Goal: Information Seeking & Learning: Learn about a topic

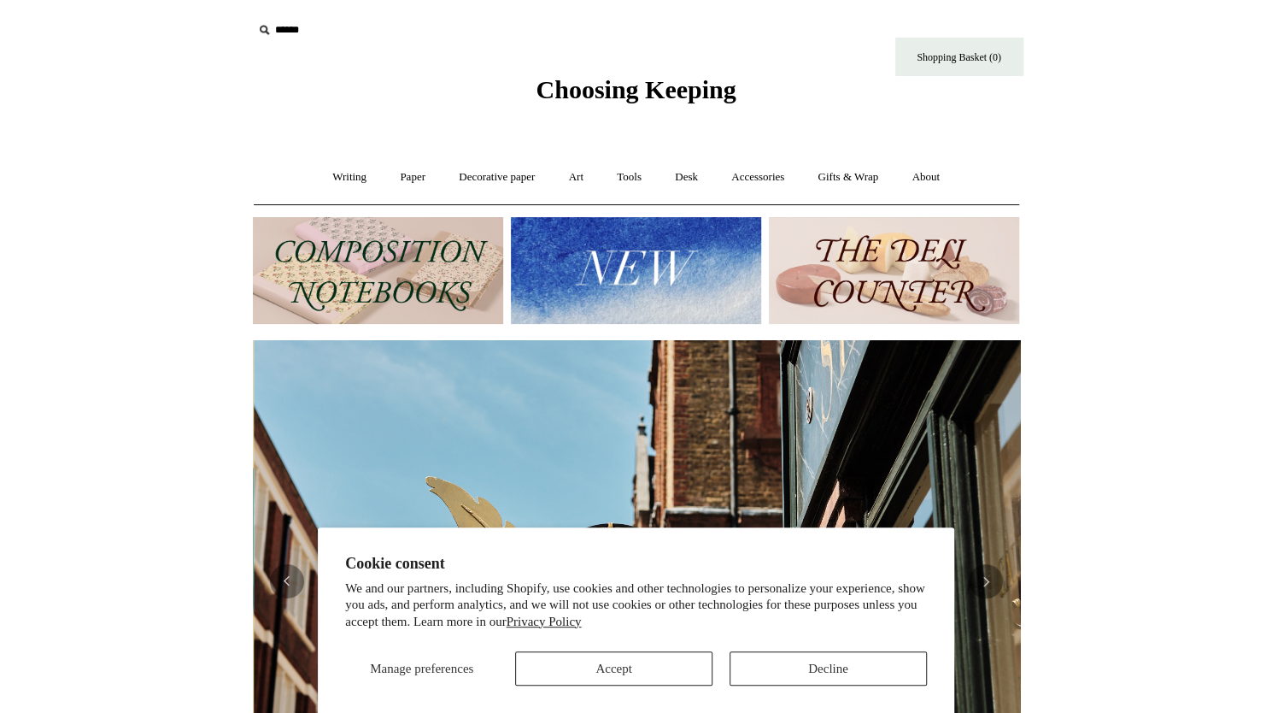
scroll to position [0, 767]
click at [766, 679] on button "Decline" at bounding box center [828, 668] width 197 height 34
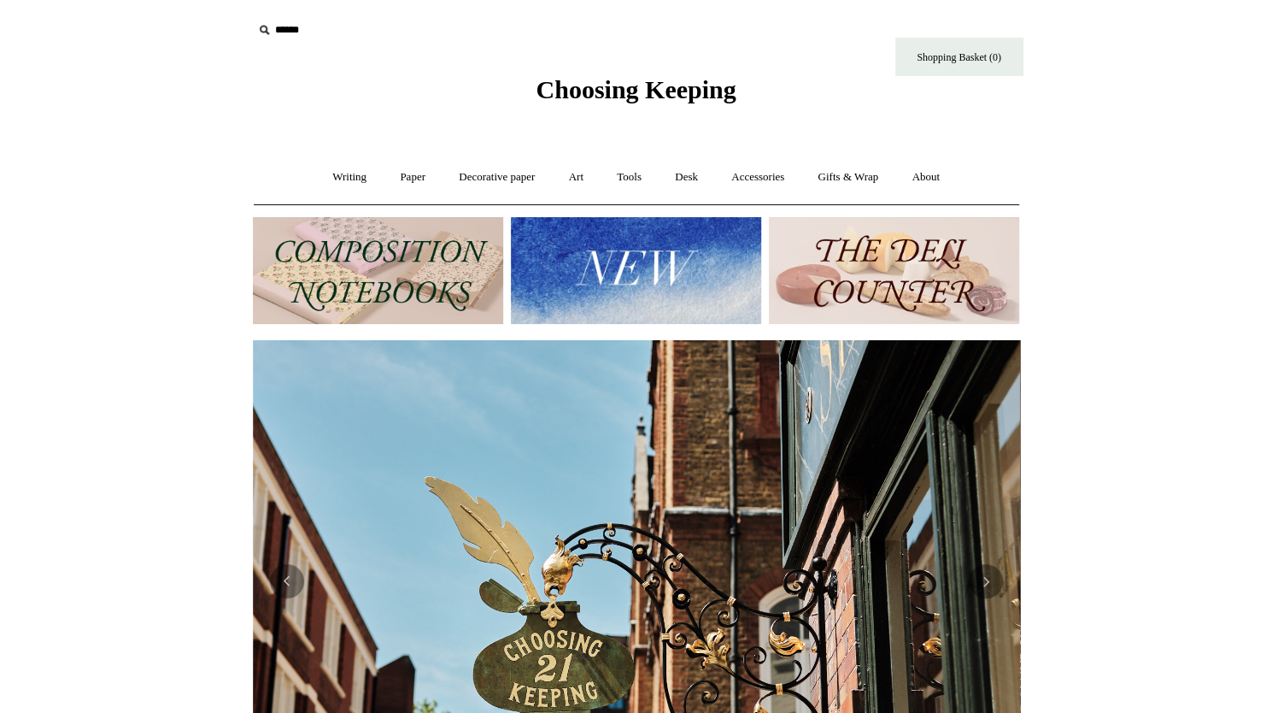
click at [302, 30] on input "text" at bounding box center [358, 31] width 210 height 32
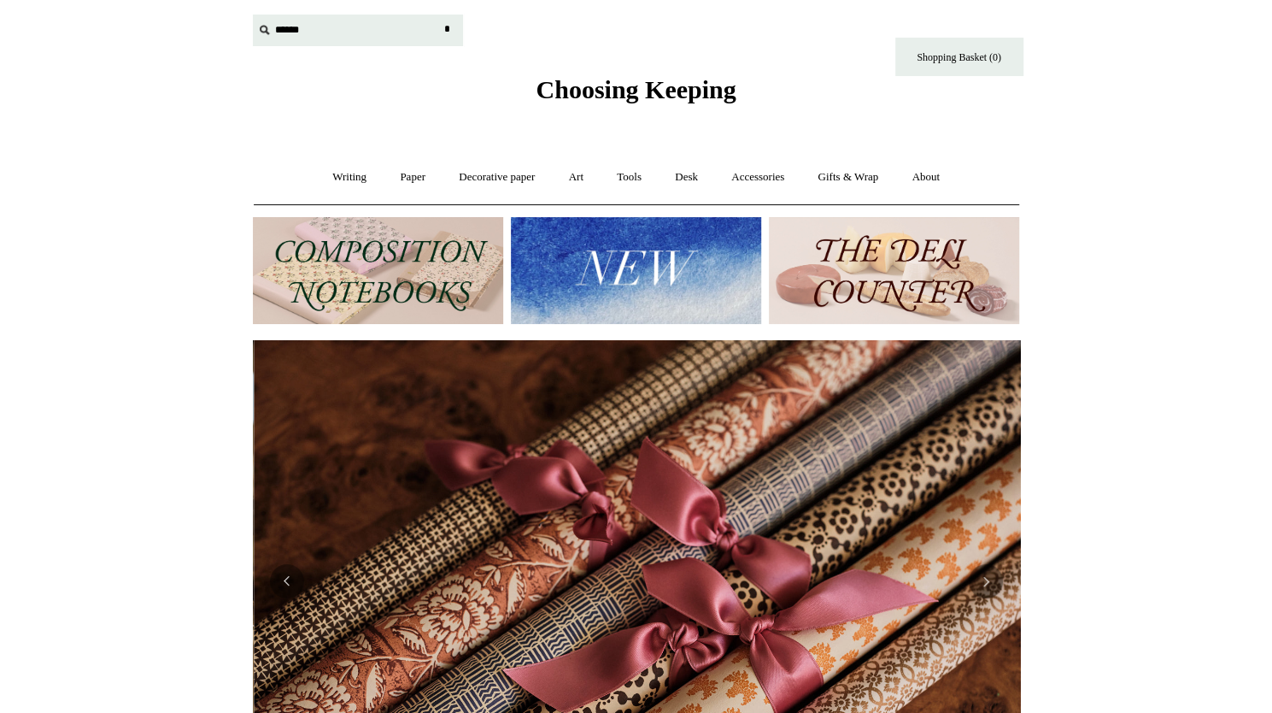
scroll to position [0, 1535]
type input "***"
click at [439, 15] on input "*" at bounding box center [447, 30] width 17 height 30
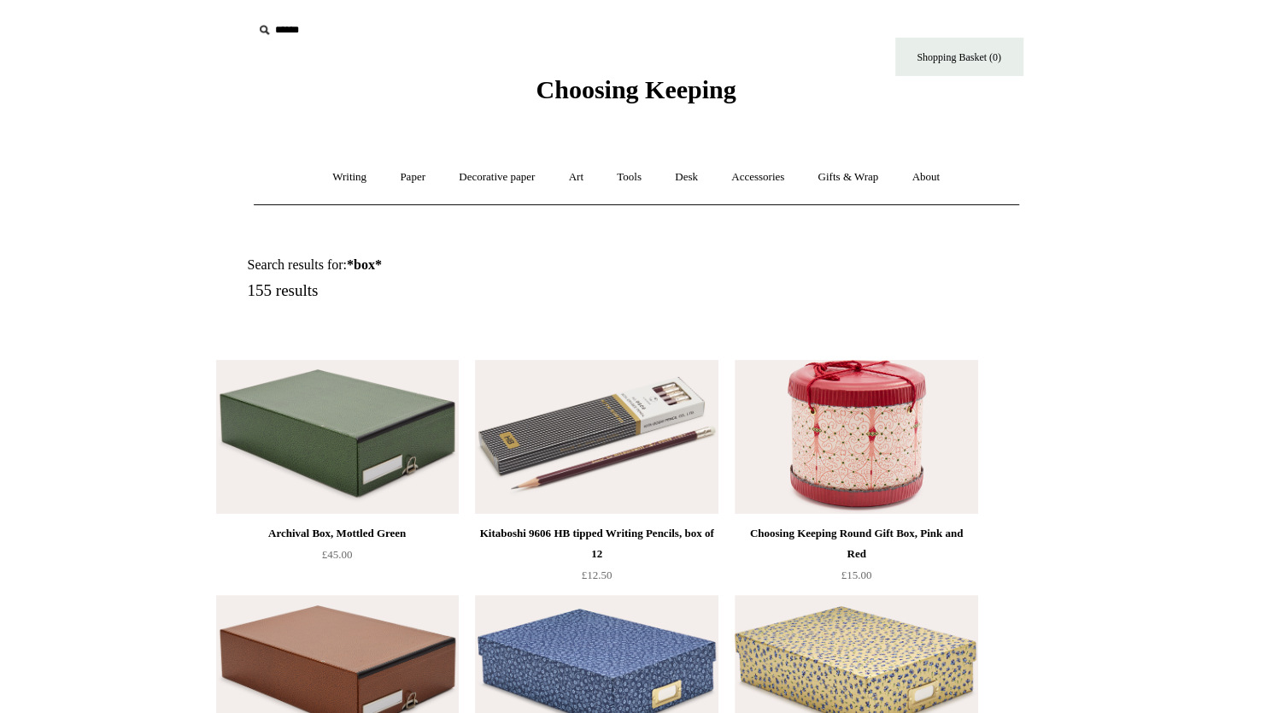
click at [302, 33] on input "text" at bounding box center [358, 31] width 210 height 32
type input "**********"
click at [439, 15] on input "*" at bounding box center [447, 30] width 17 height 30
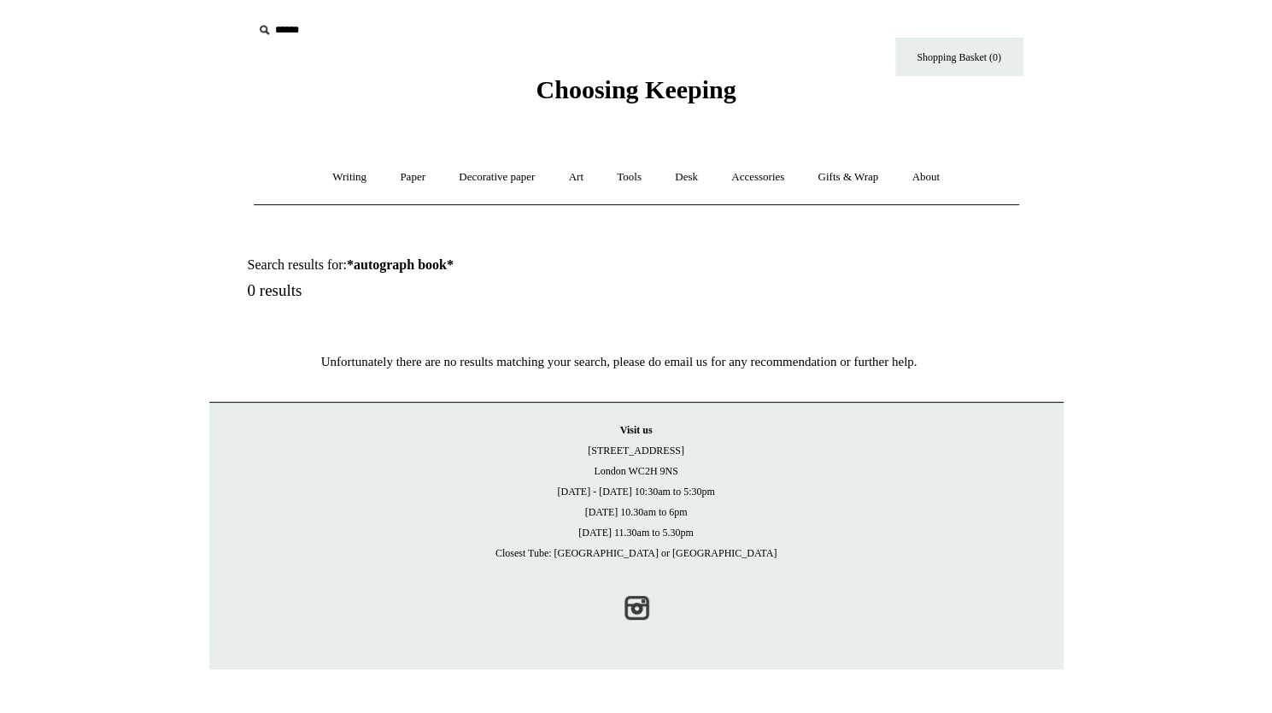
click at [313, 32] on input "text" at bounding box center [358, 31] width 210 height 32
type input "**********"
click at [439, 15] on input "*" at bounding box center [447, 30] width 17 height 30
click at [322, 16] on input "text" at bounding box center [358, 31] width 210 height 32
type input "*"
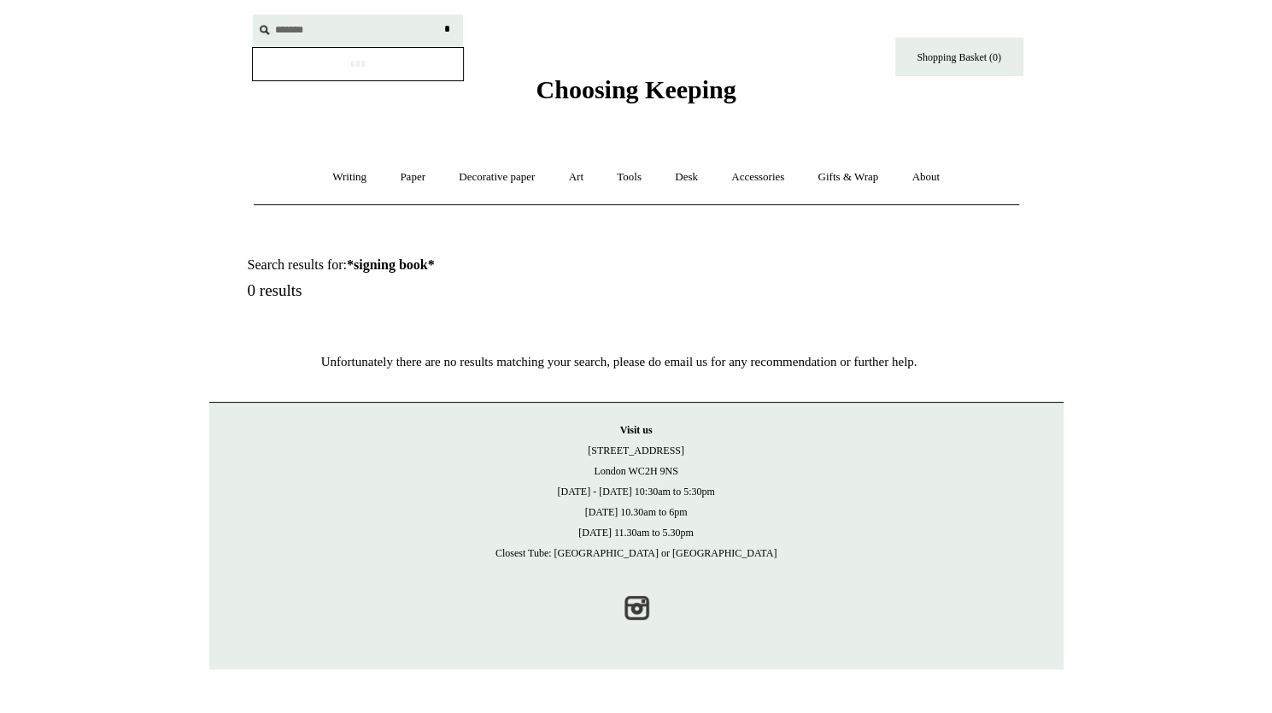
type input "*******"
click at [439, 15] on input "*" at bounding box center [447, 30] width 17 height 30
click at [583, 167] on link "Art +" at bounding box center [576, 177] width 45 height 45
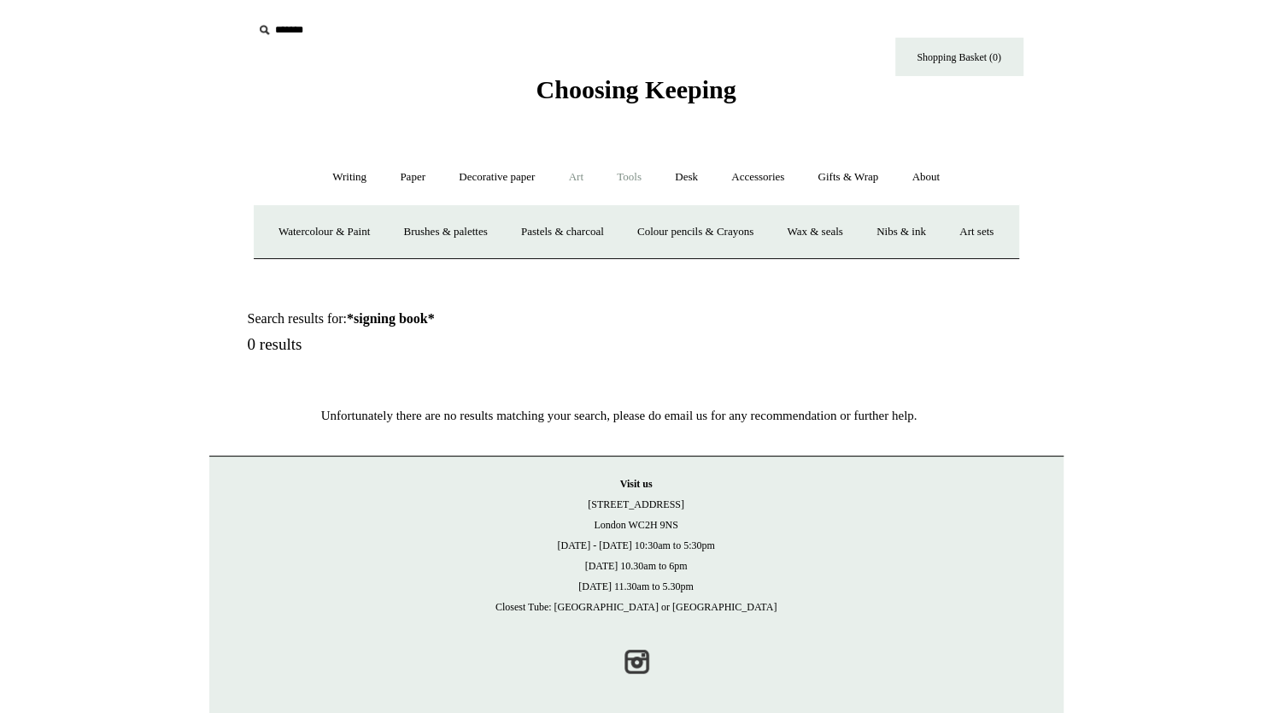
click at [639, 185] on link "Tools +" at bounding box center [630, 177] width 56 height 45
click at [689, 182] on link "Desk +" at bounding box center [687, 177] width 54 height 45
click at [757, 178] on link "Accessories +" at bounding box center [758, 177] width 84 height 45
click at [539, 228] on link "Paperweights +" at bounding box center [532, 231] width 91 height 45
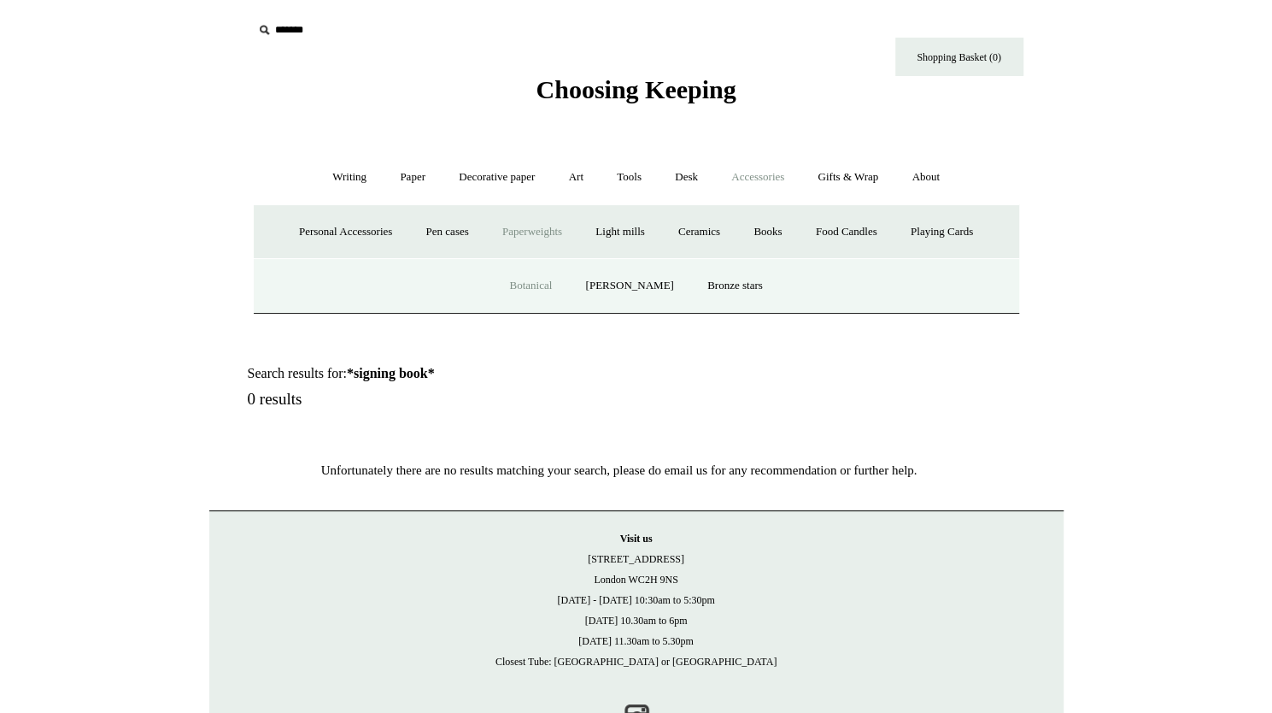
click at [554, 289] on link "Botanical" at bounding box center [530, 285] width 73 height 45
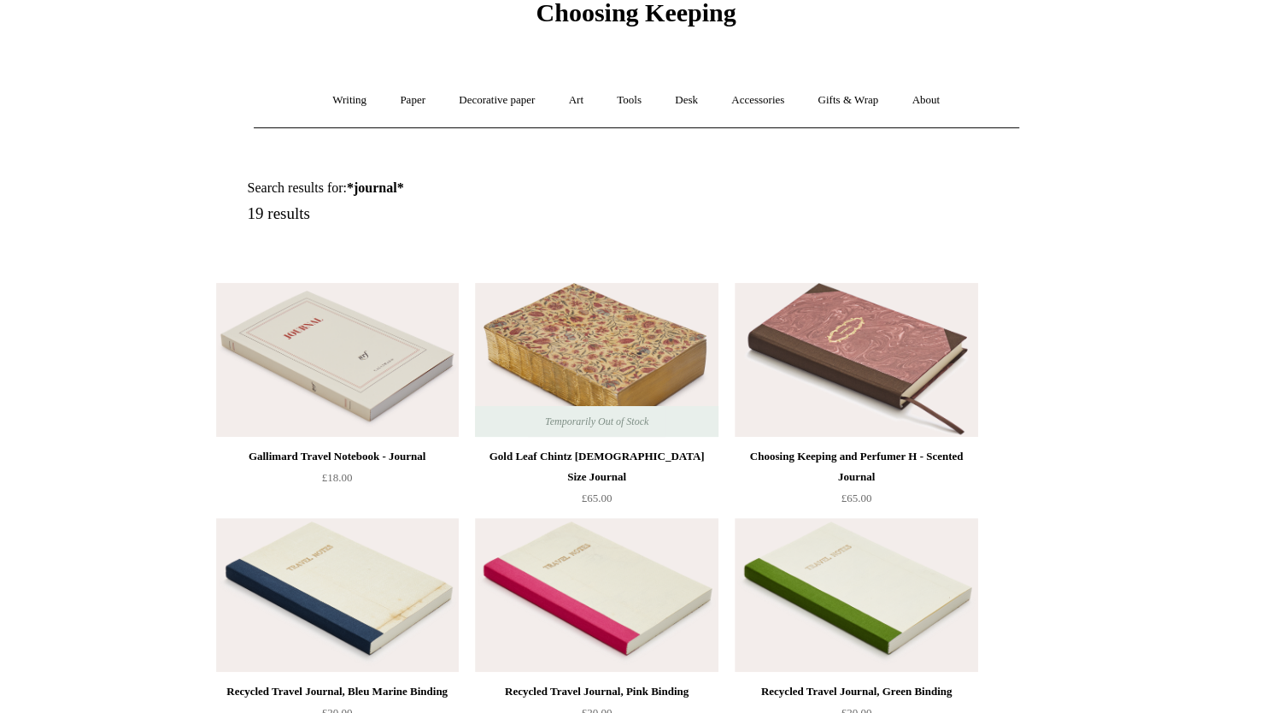
scroll to position [88, 0]
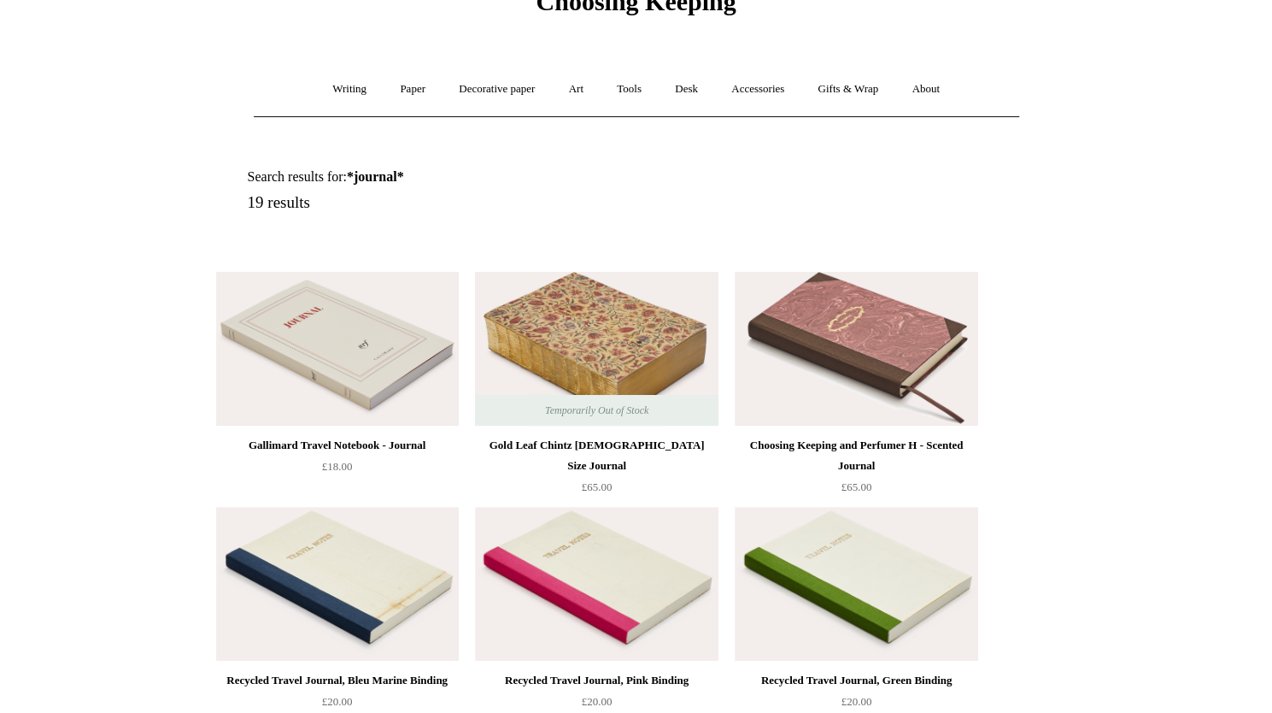
click at [644, 353] on img at bounding box center [596, 349] width 243 height 154
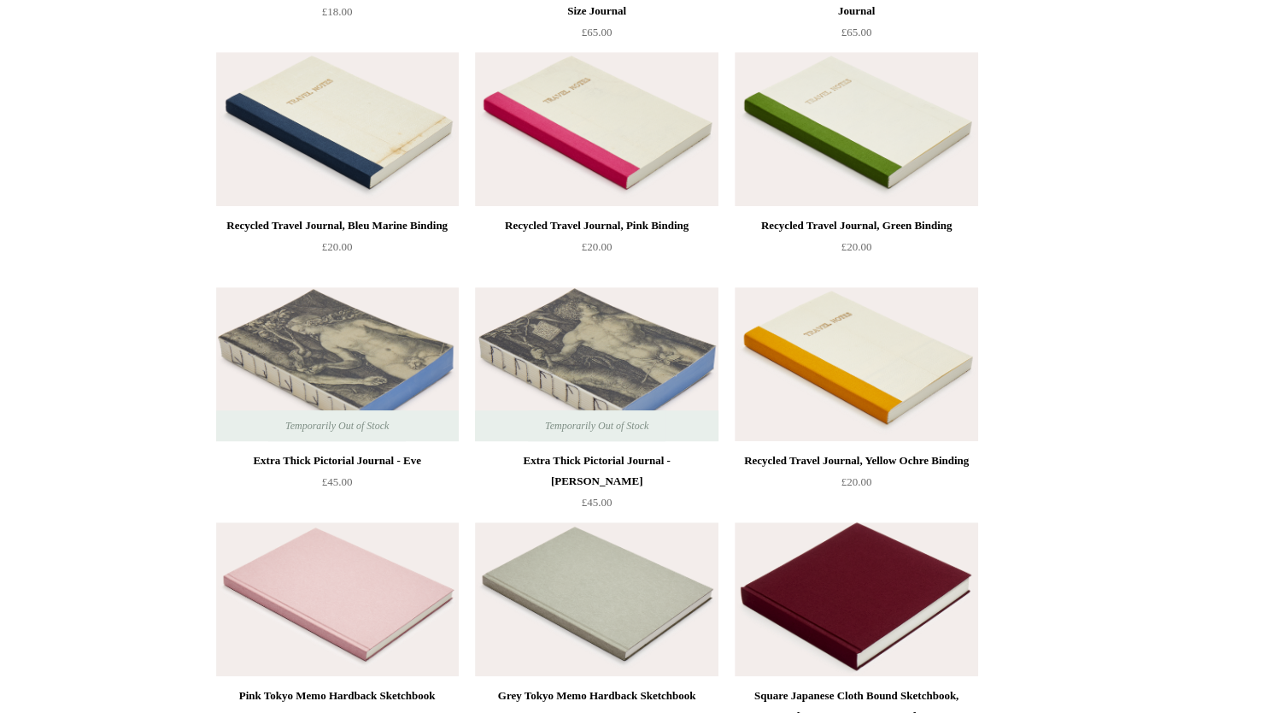
scroll to position [259, 0]
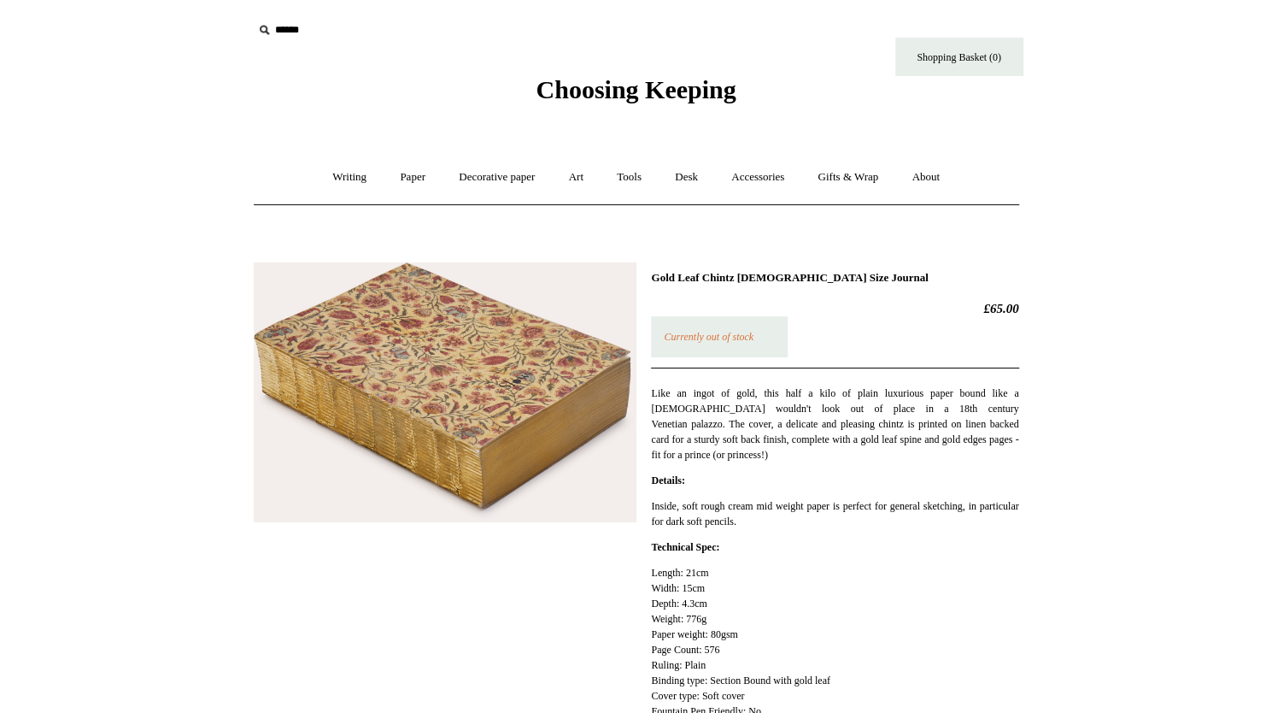
click at [644, 353] on div "Gold Leaf Chintz [DEMOGRAPHIC_DATA] Size Journal £65.00 Currently out of stock …" at bounding box center [637, 529] width 766 height 561
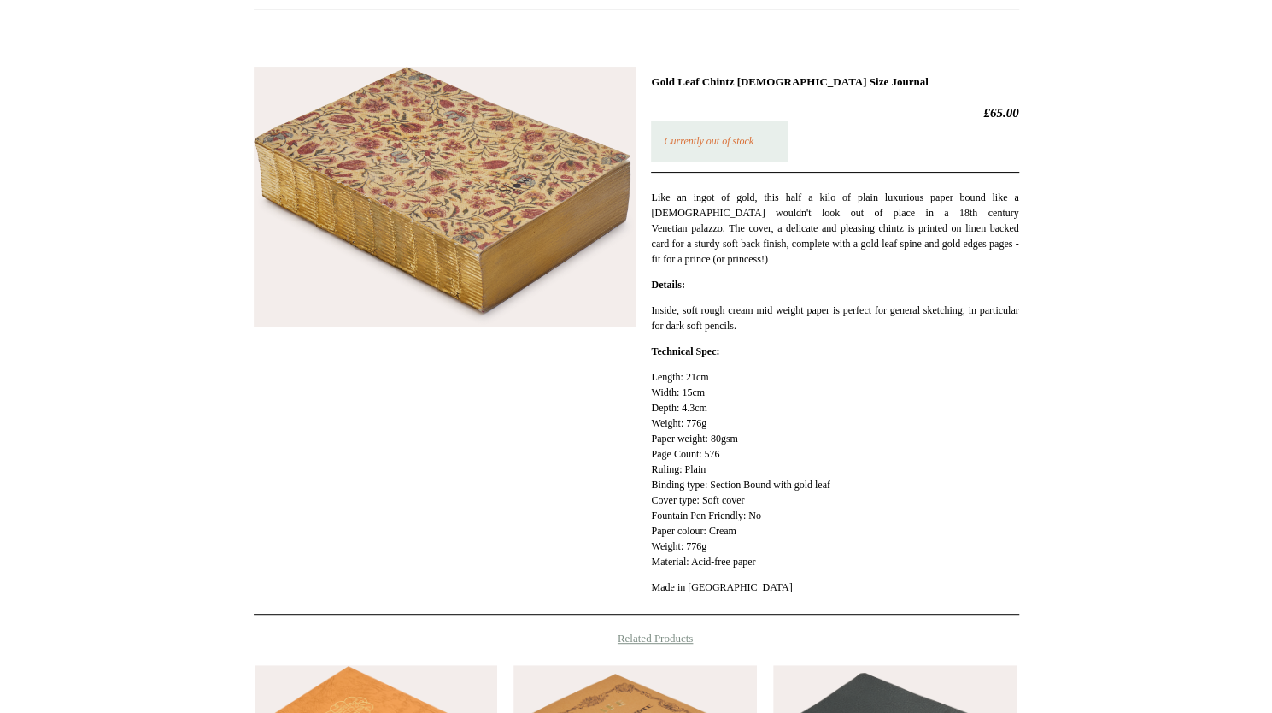
scroll to position [134, 0]
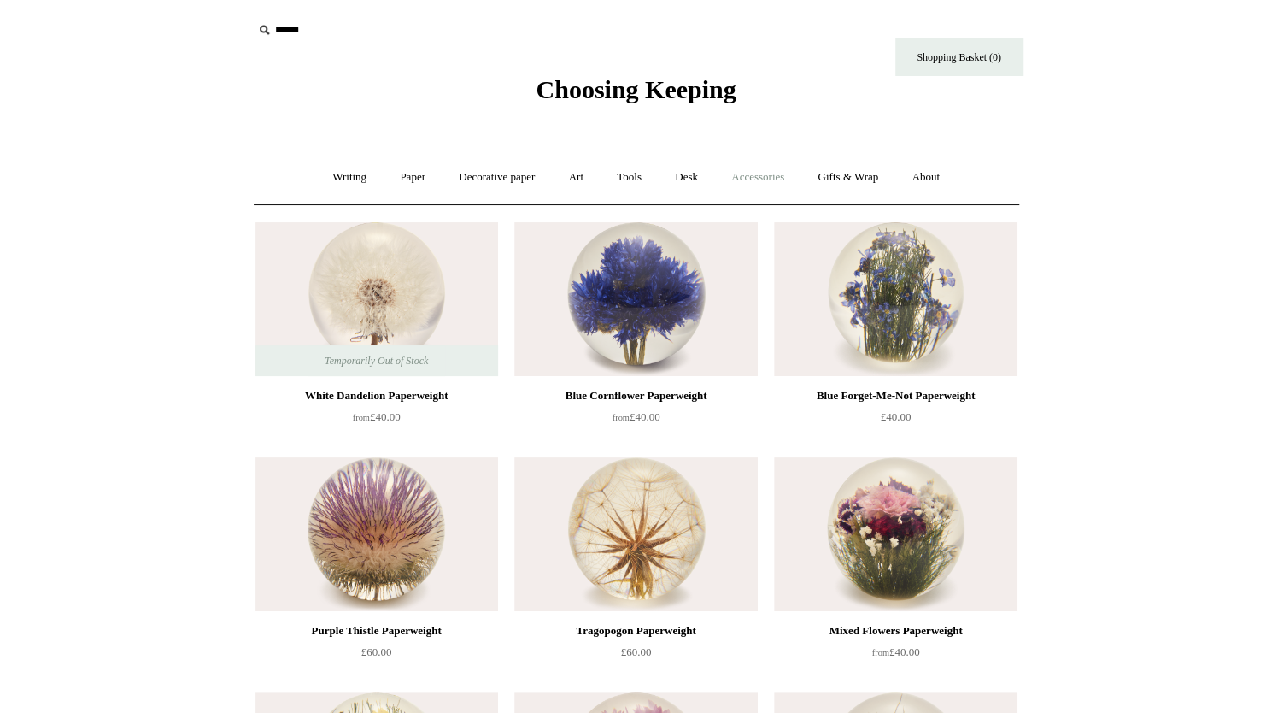
click at [778, 172] on link "Accessories +" at bounding box center [758, 177] width 84 height 45
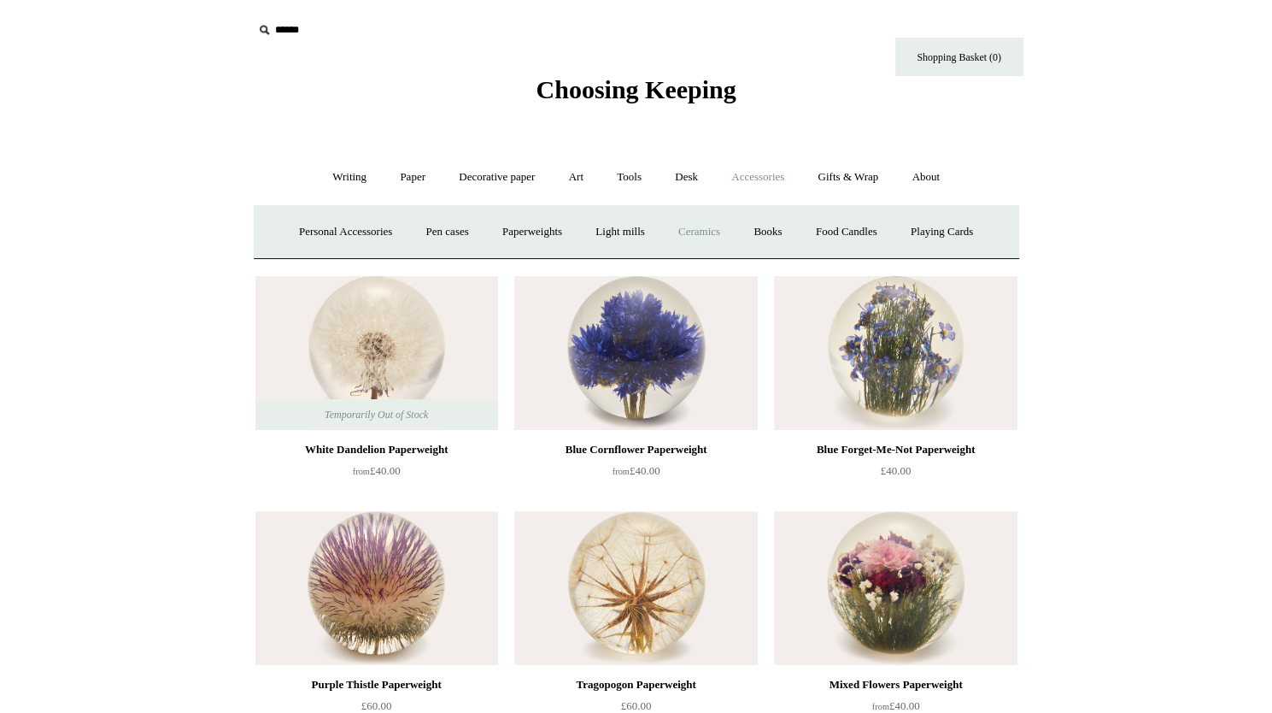
click at [697, 224] on link "Ceramics +" at bounding box center [699, 231] width 73 height 45
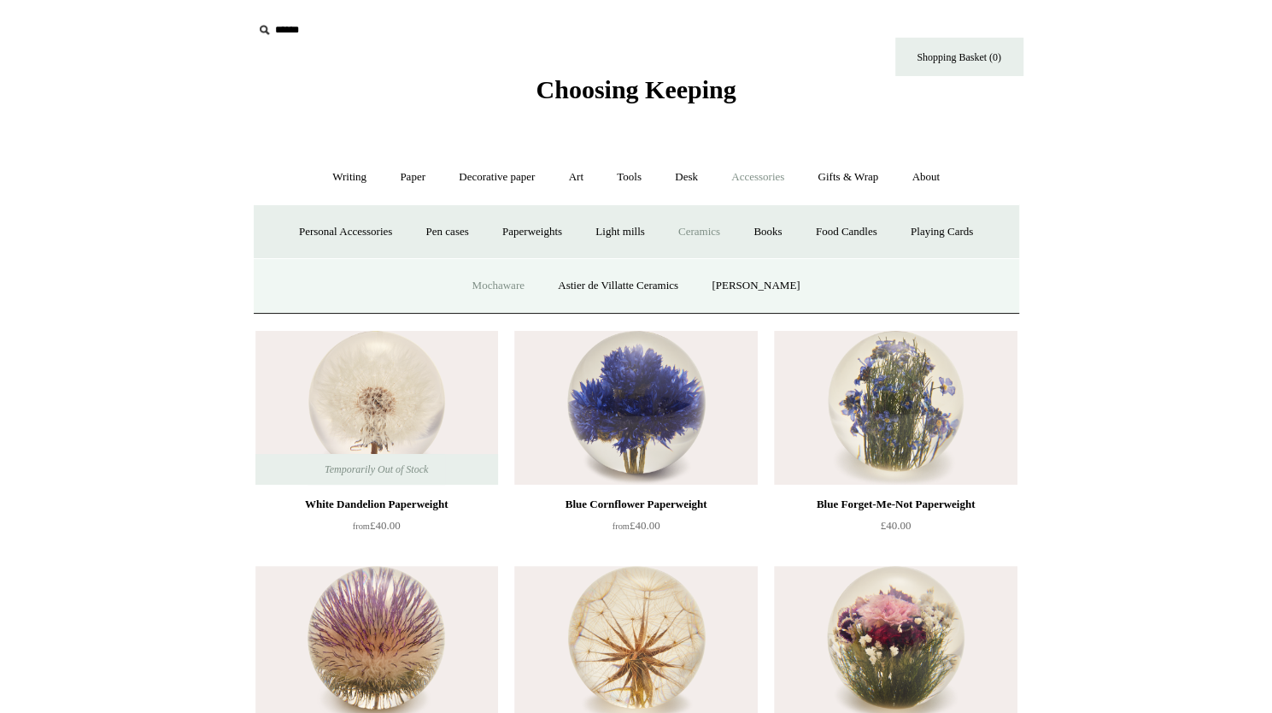
click at [512, 276] on link "Mochaware" at bounding box center [497, 285] width 83 height 45
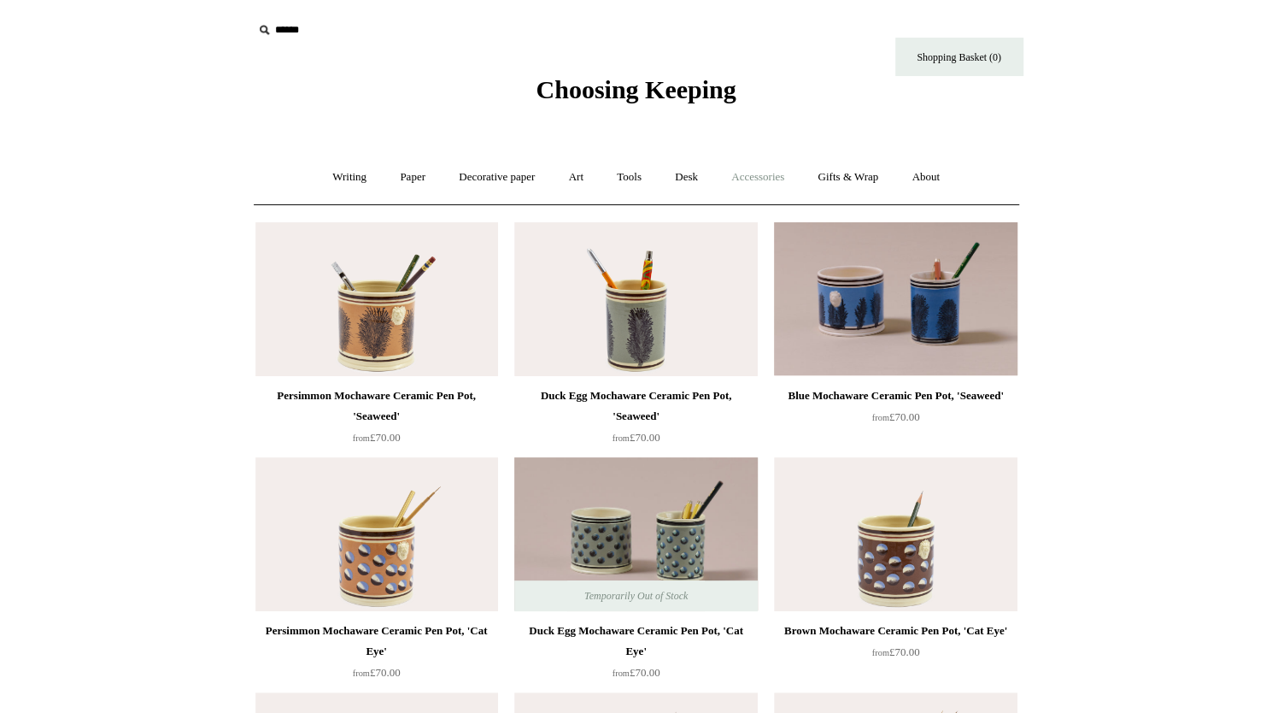
click at [786, 176] on link "Accessories +" at bounding box center [758, 177] width 84 height 45
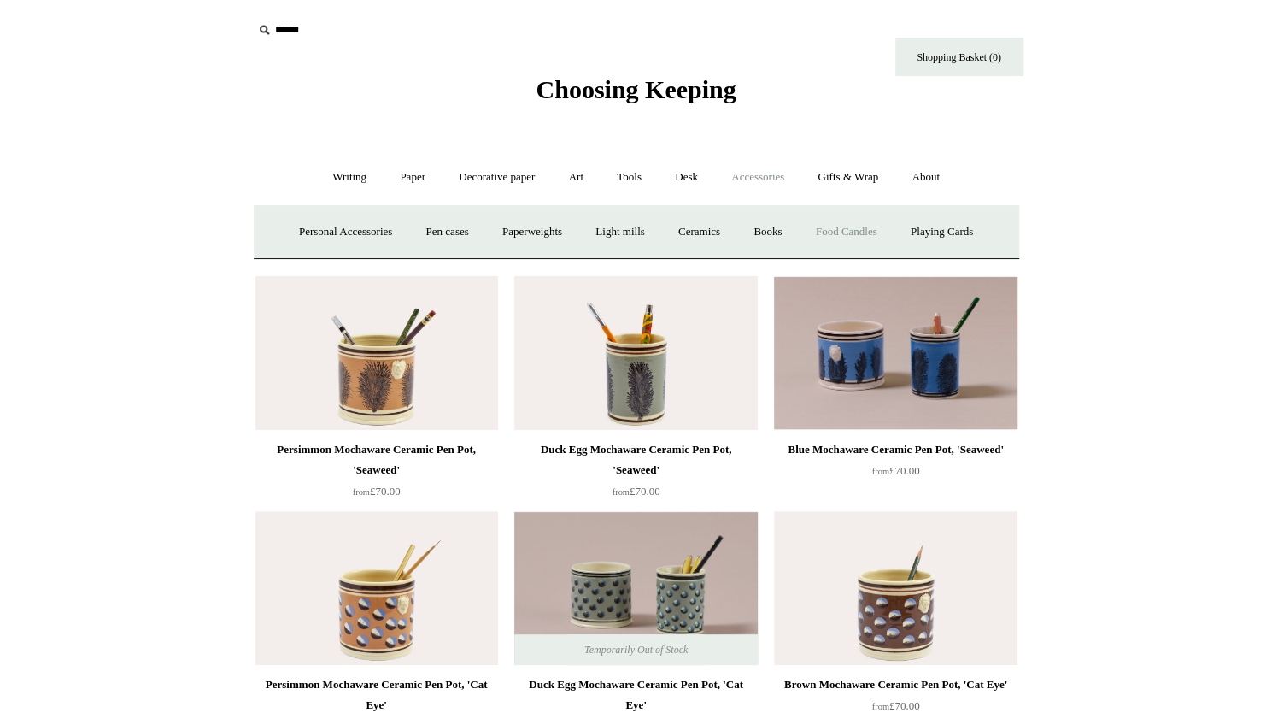
click at [856, 232] on link "Food Candles" at bounding box center [847, 231] width 92 height 45
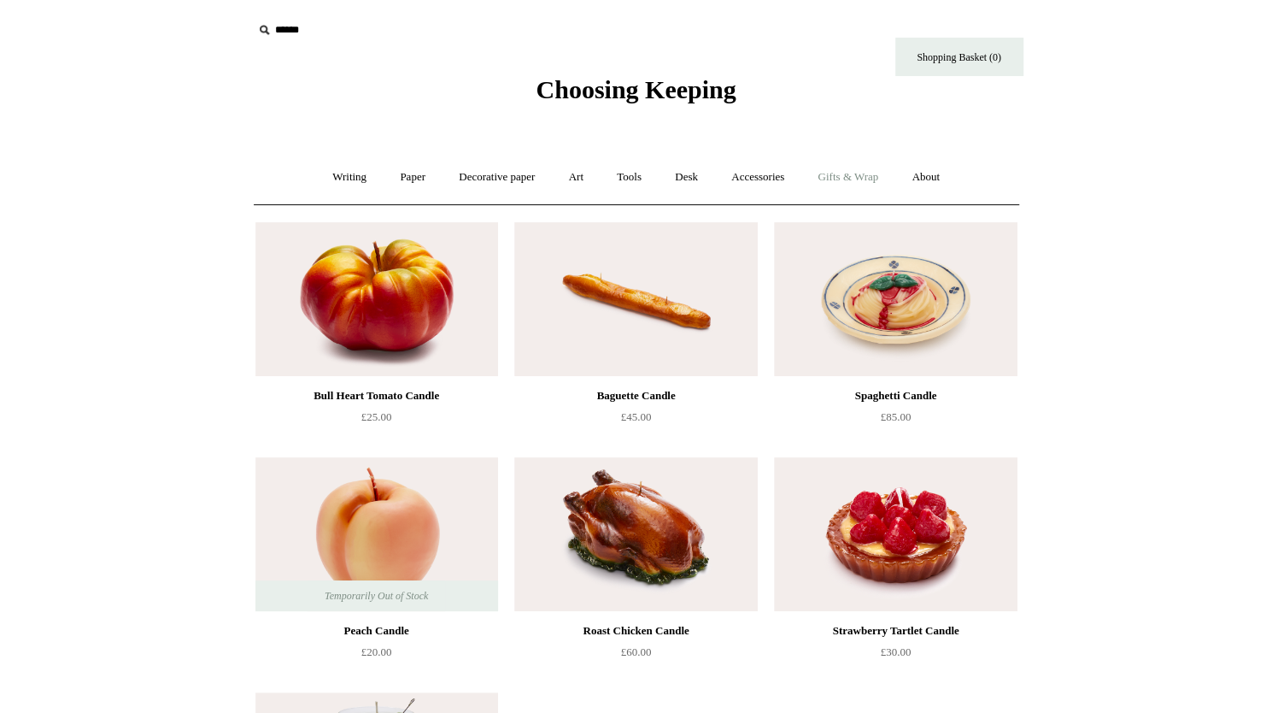
click at [882, 176] on link "Gifts & Wrap +" at bounding box center [847, 177] width 91 height 45
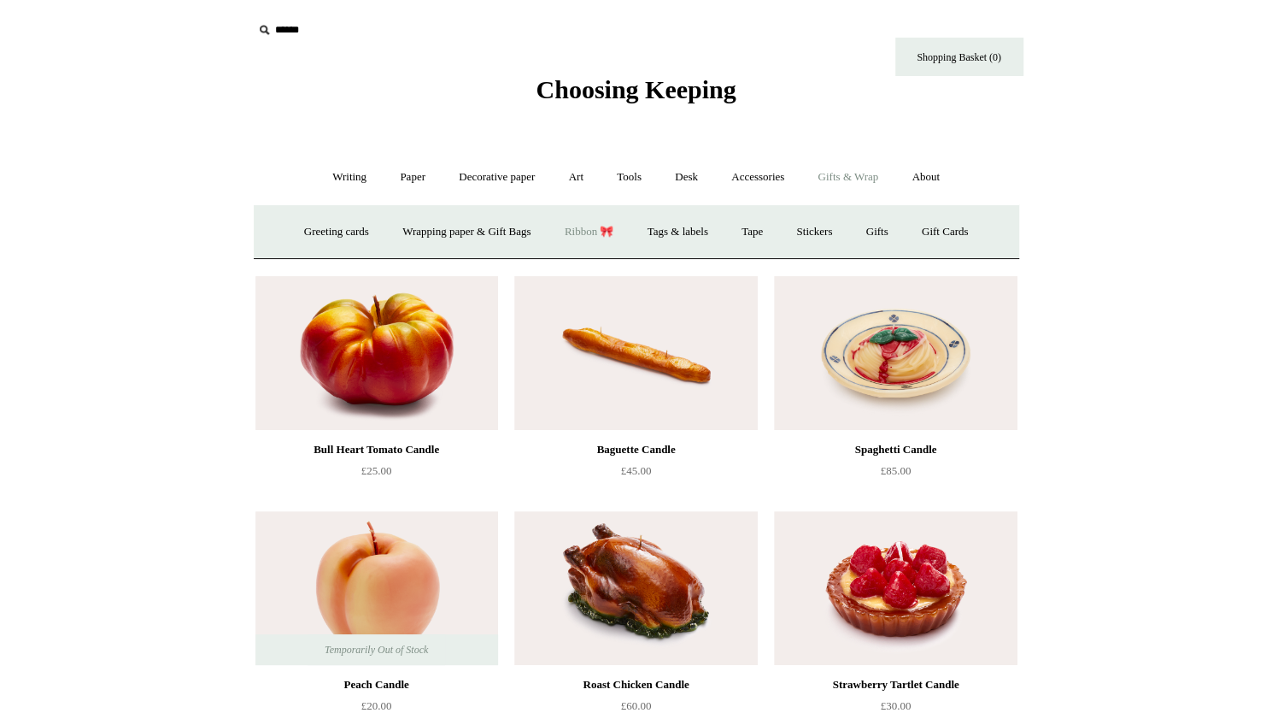
click at [599, 230] on link "Ribbon 🎀" at bounding box center [589, 231] width 80 height 45
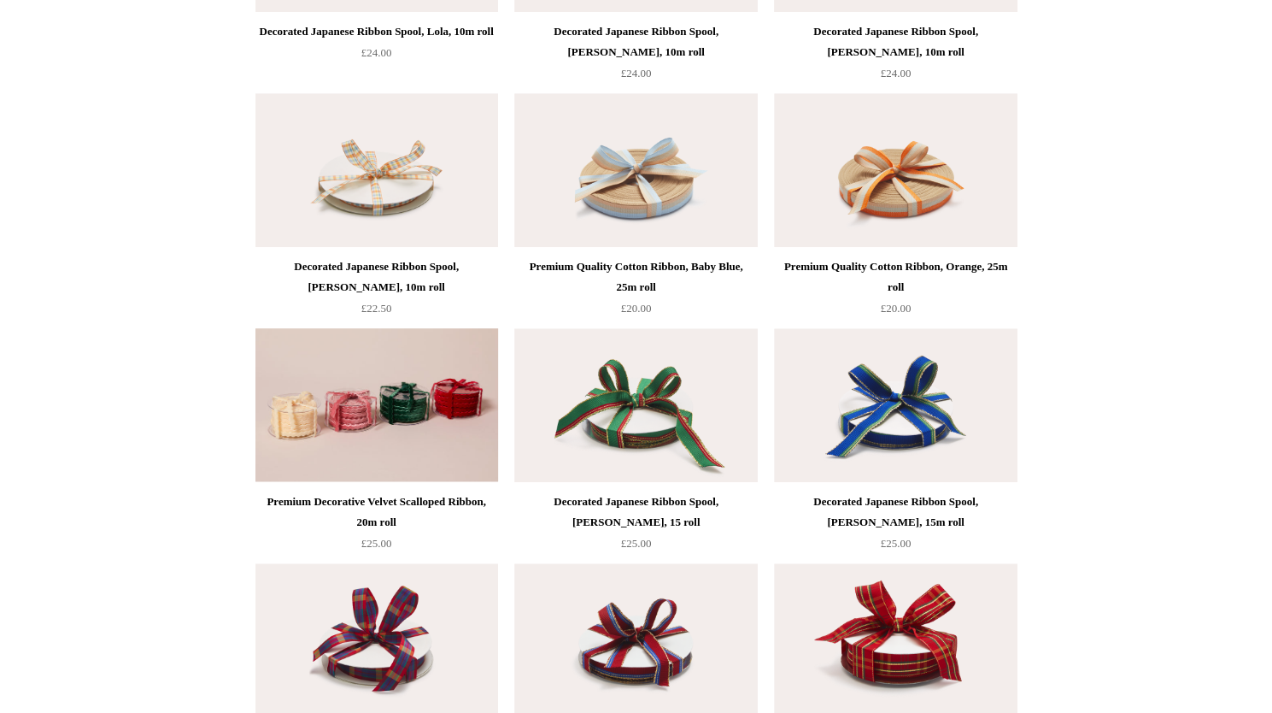
scroll to position [600, 0]
